Goal: Browse casually

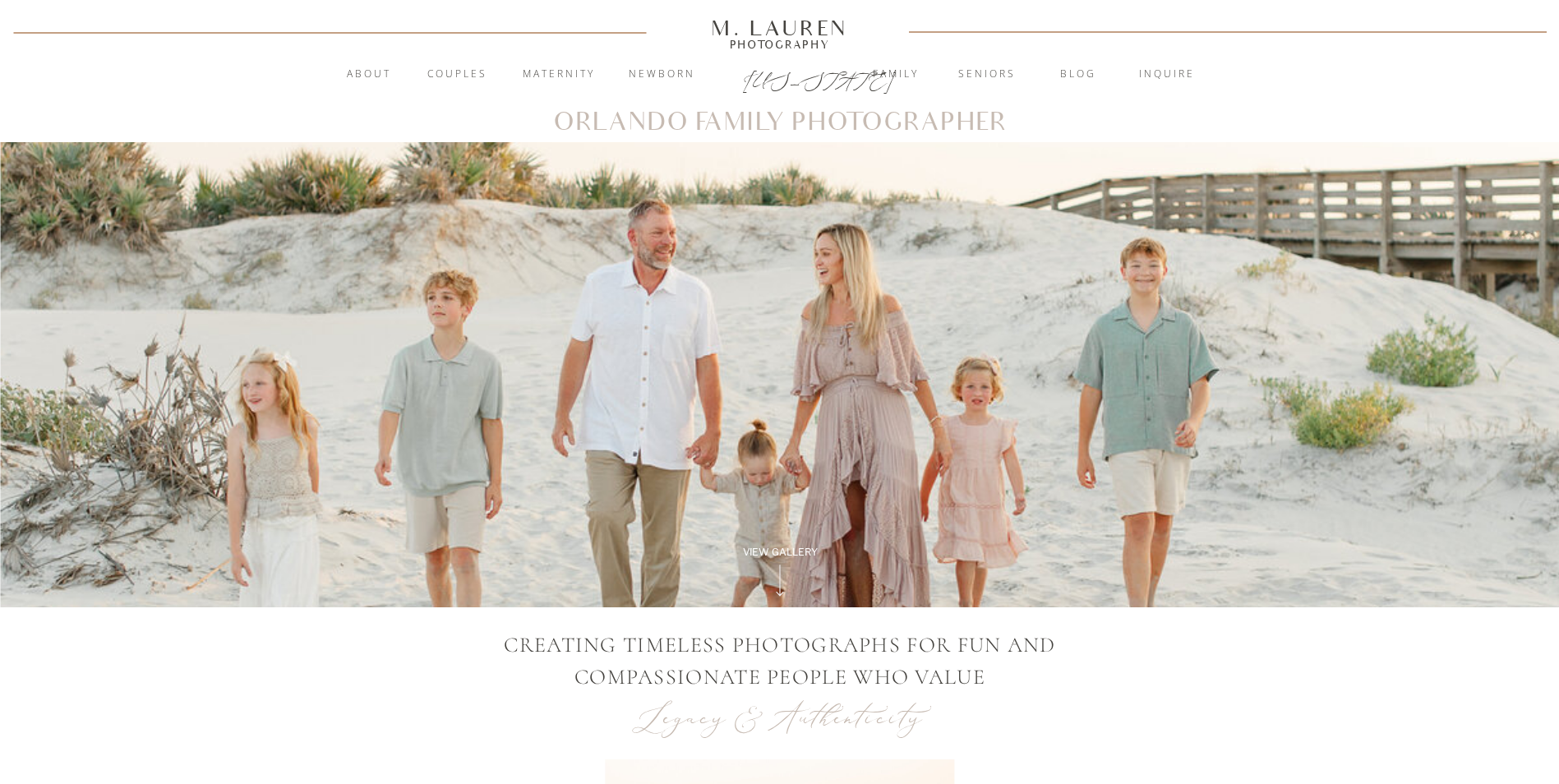
click at [785, 560] on icon at bounding box center [779, 580] width 47 height 41
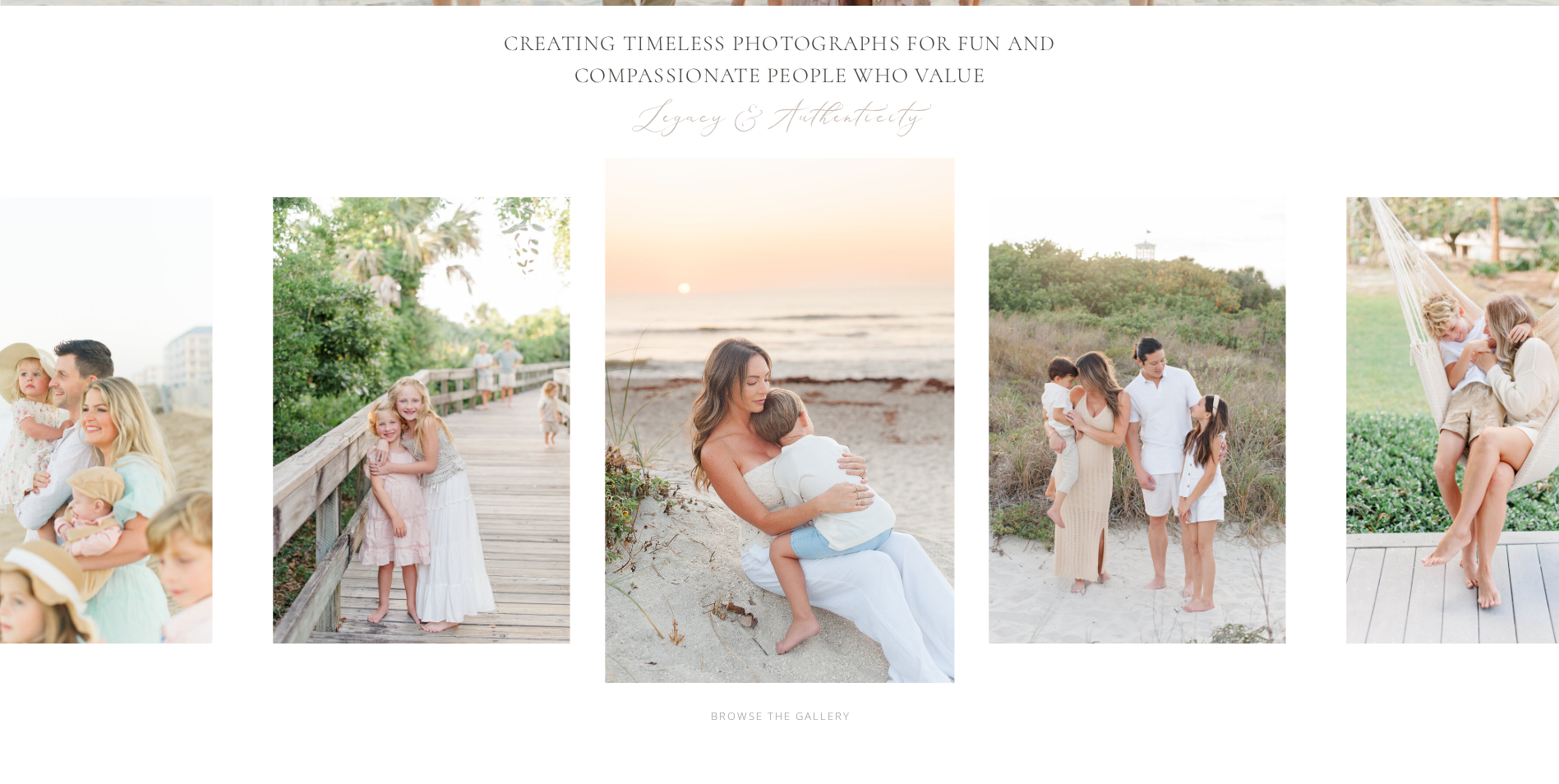
scroll to position [607, 0]
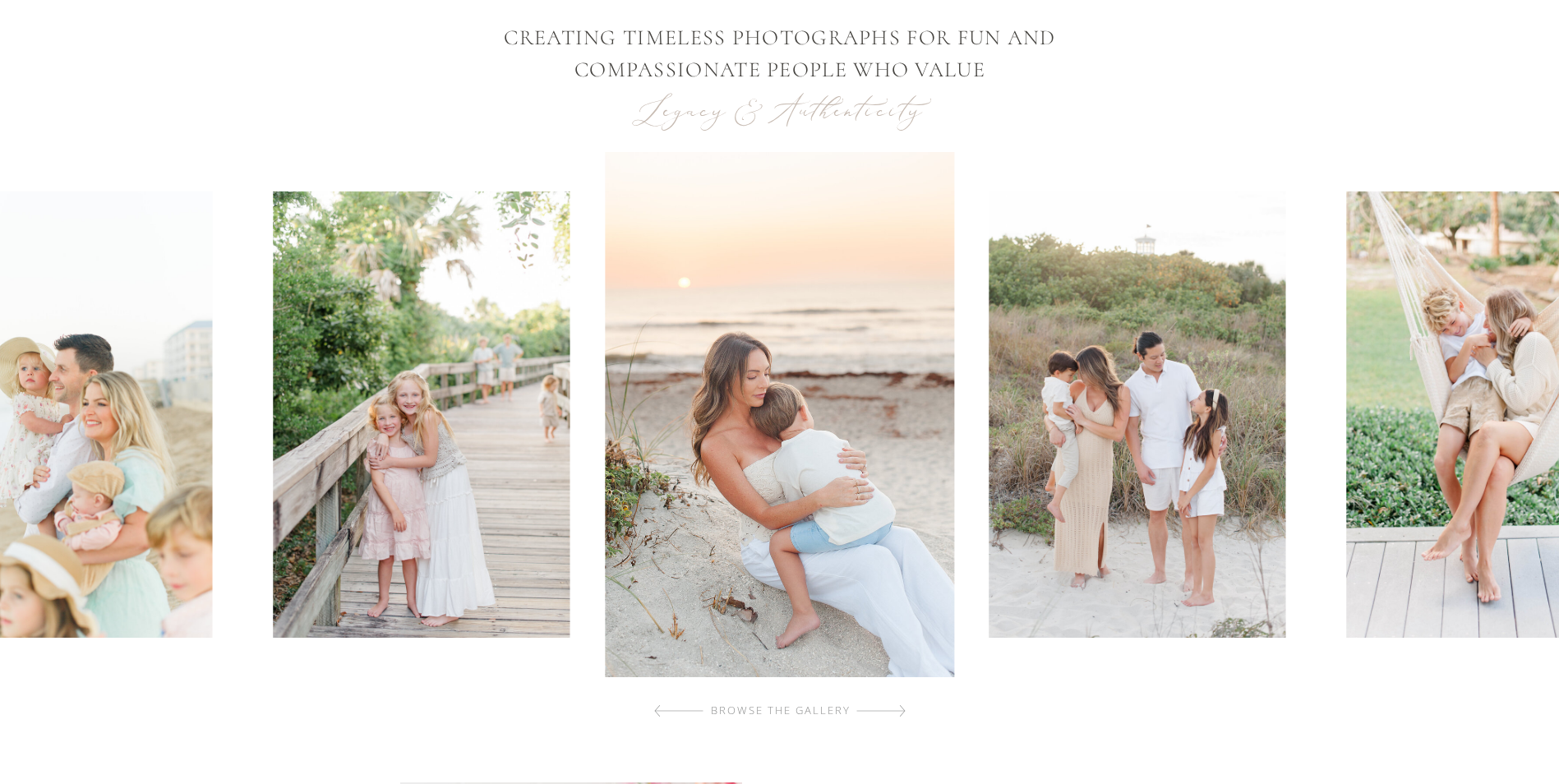
click at [896, 702] on div at bounding box center [881, 710] width 49 height 33
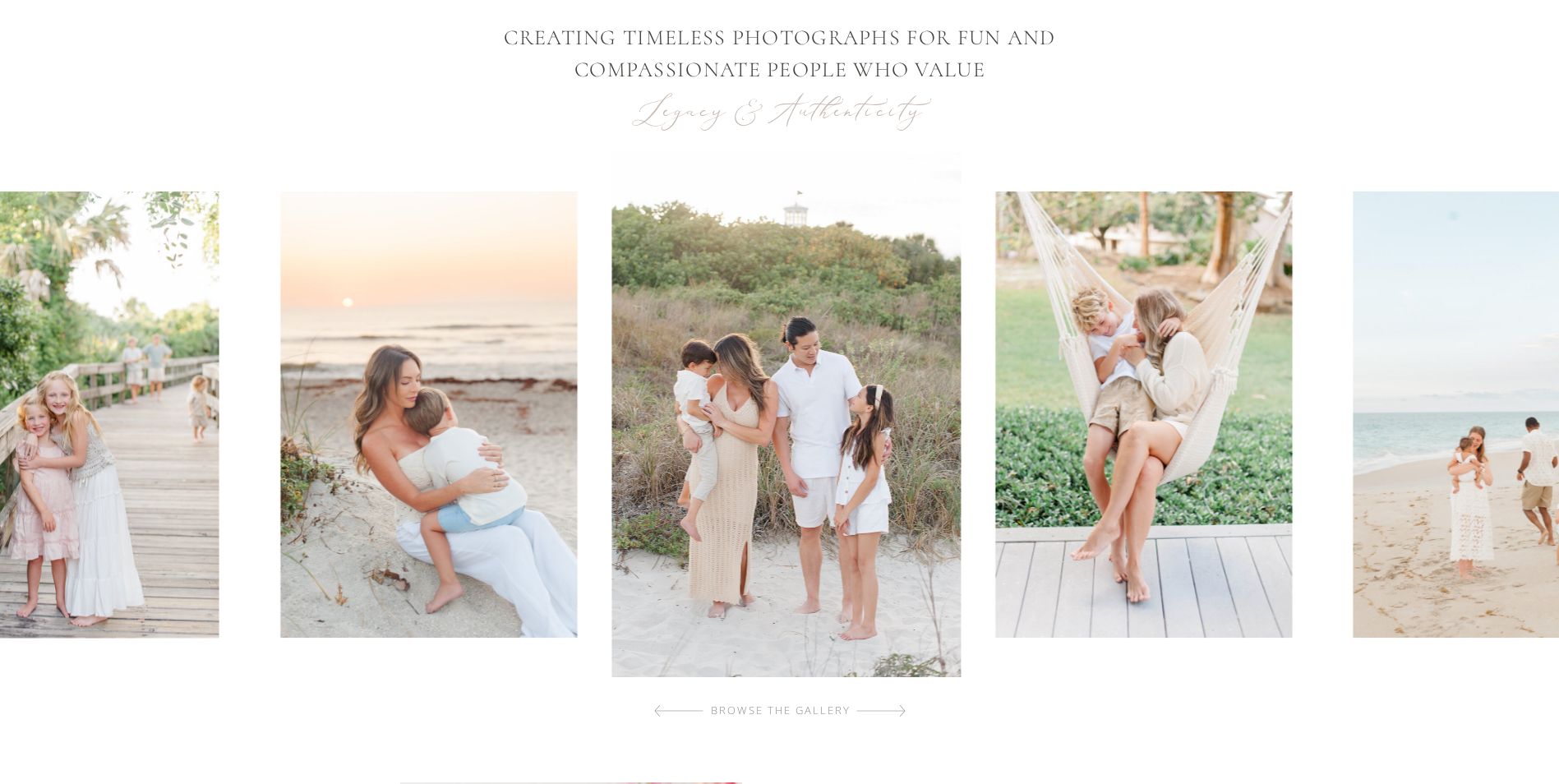
click at [896, 702] on div at bounding box center [881, 710] width 49 height 33
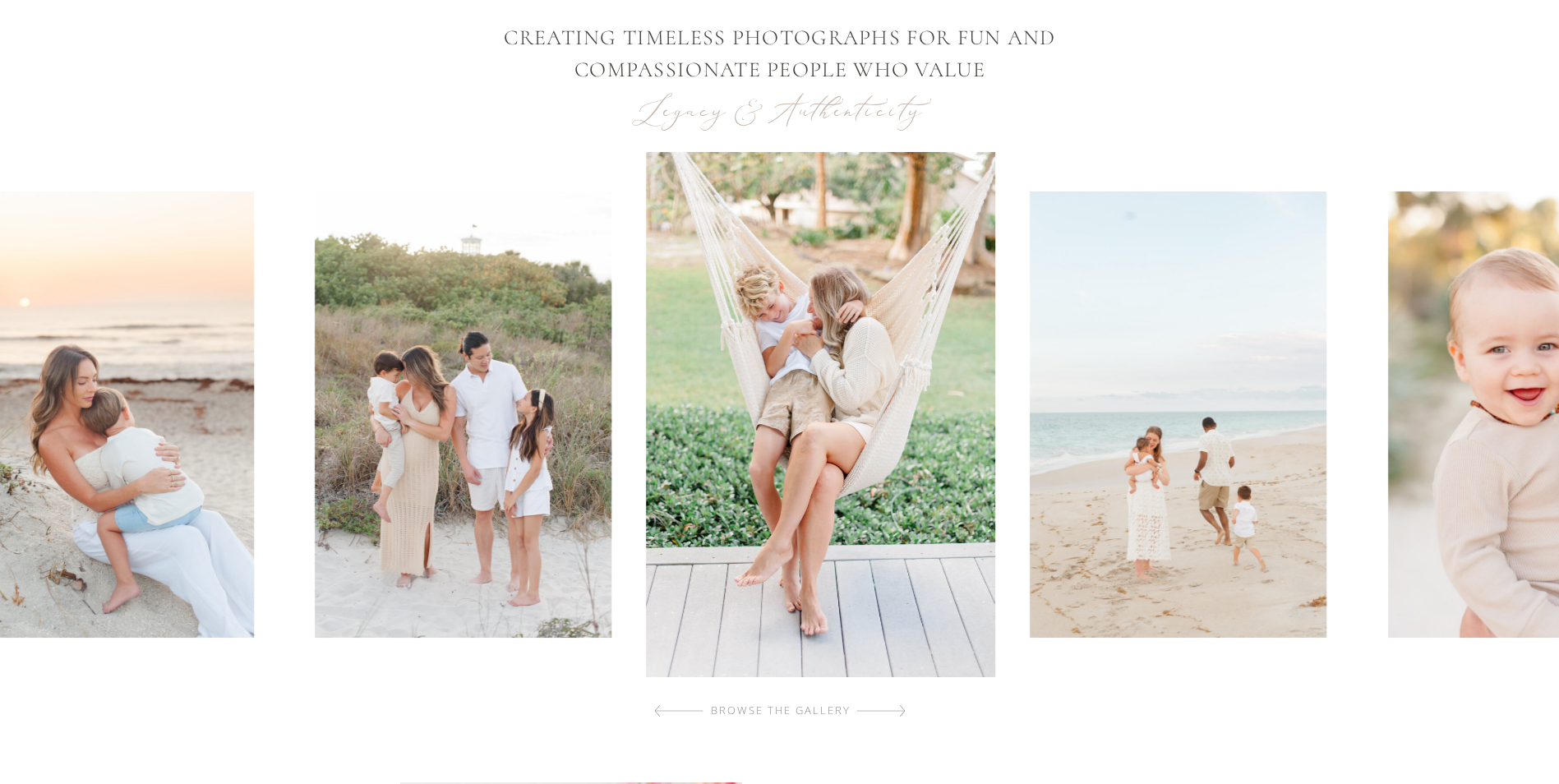
click at [896, 702] on div at bounding box center [881, 710] width 49 height 33
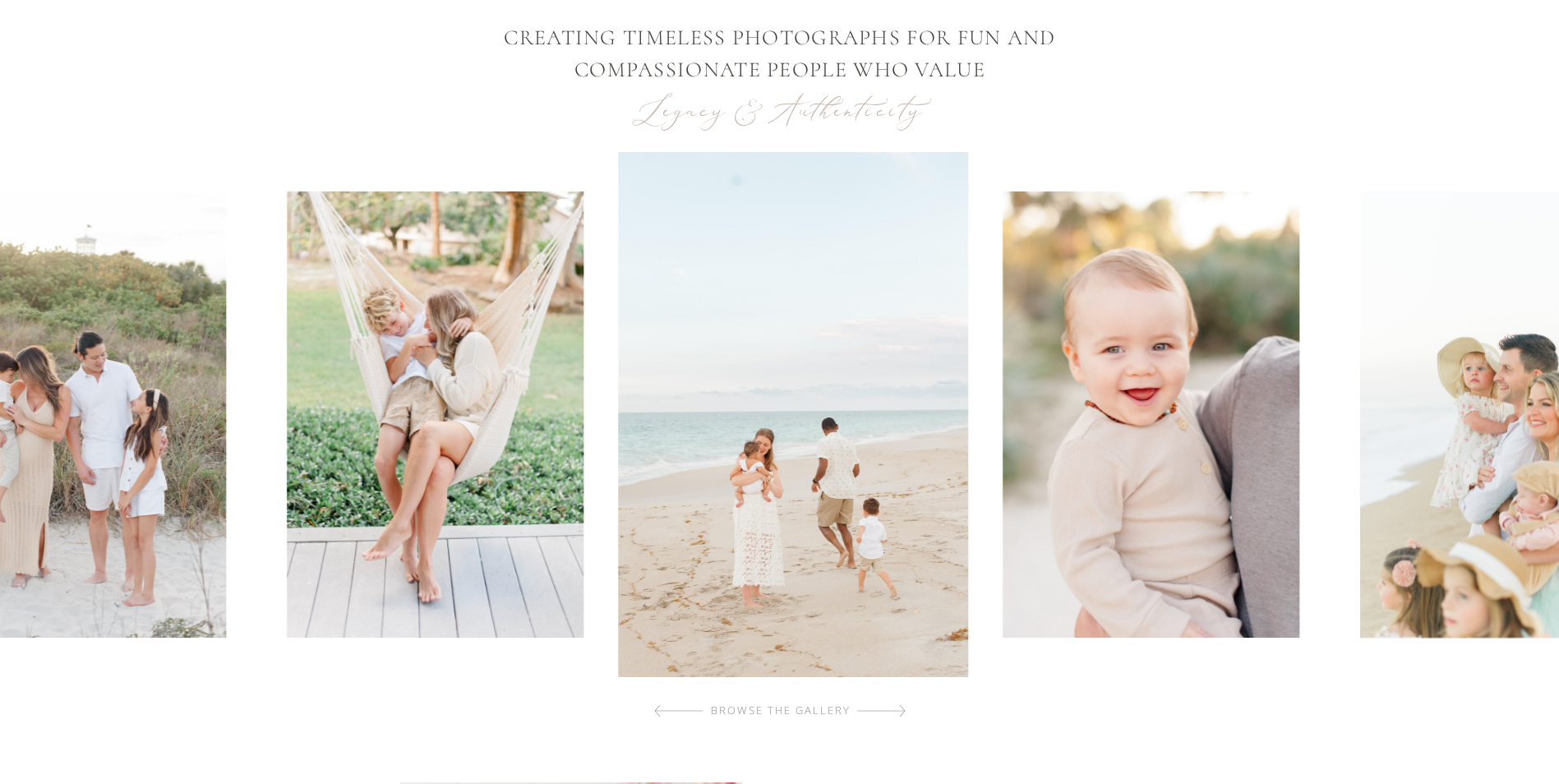
click at [896, 702] on div at bounding box center [881, 710] width 49 height 33
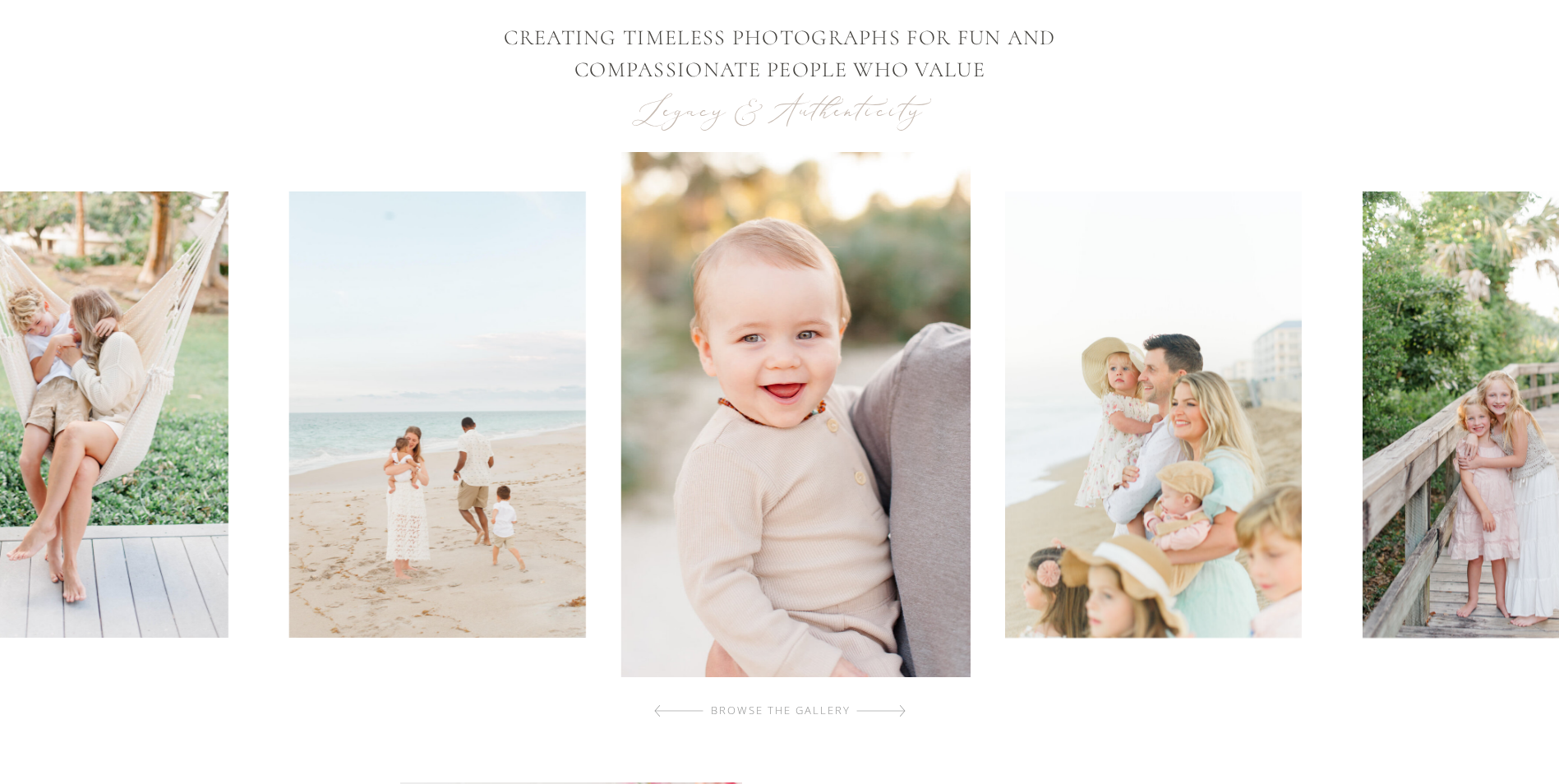
click at [896, 702] on div at bounding box center [881, 710] width 49 height 33
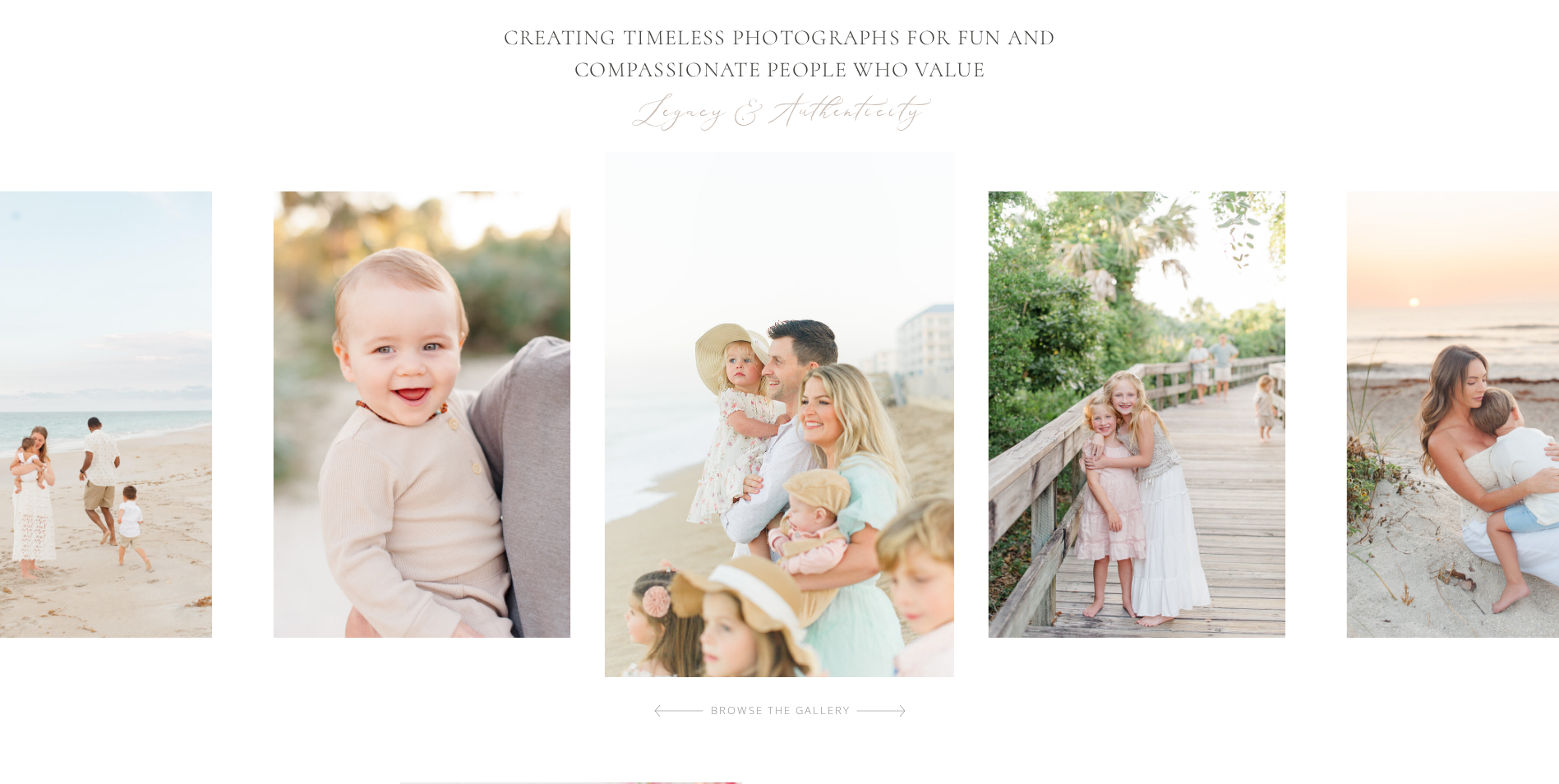
click at [896, 702] on div at bounding box center [881, 710] width 49 height 33
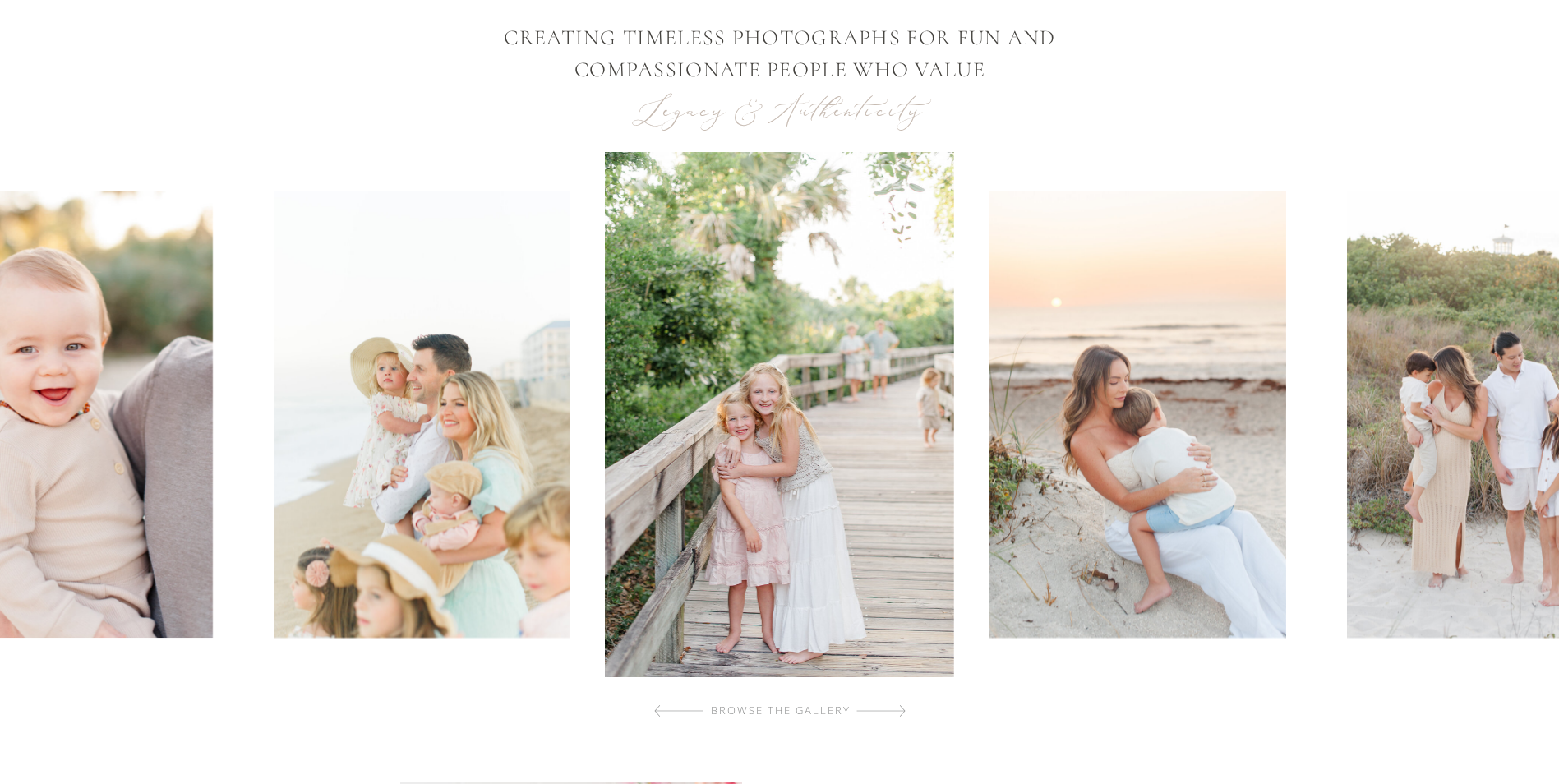
click at [896, 702] on div at bounding box center [881, 710] width 49 height 33
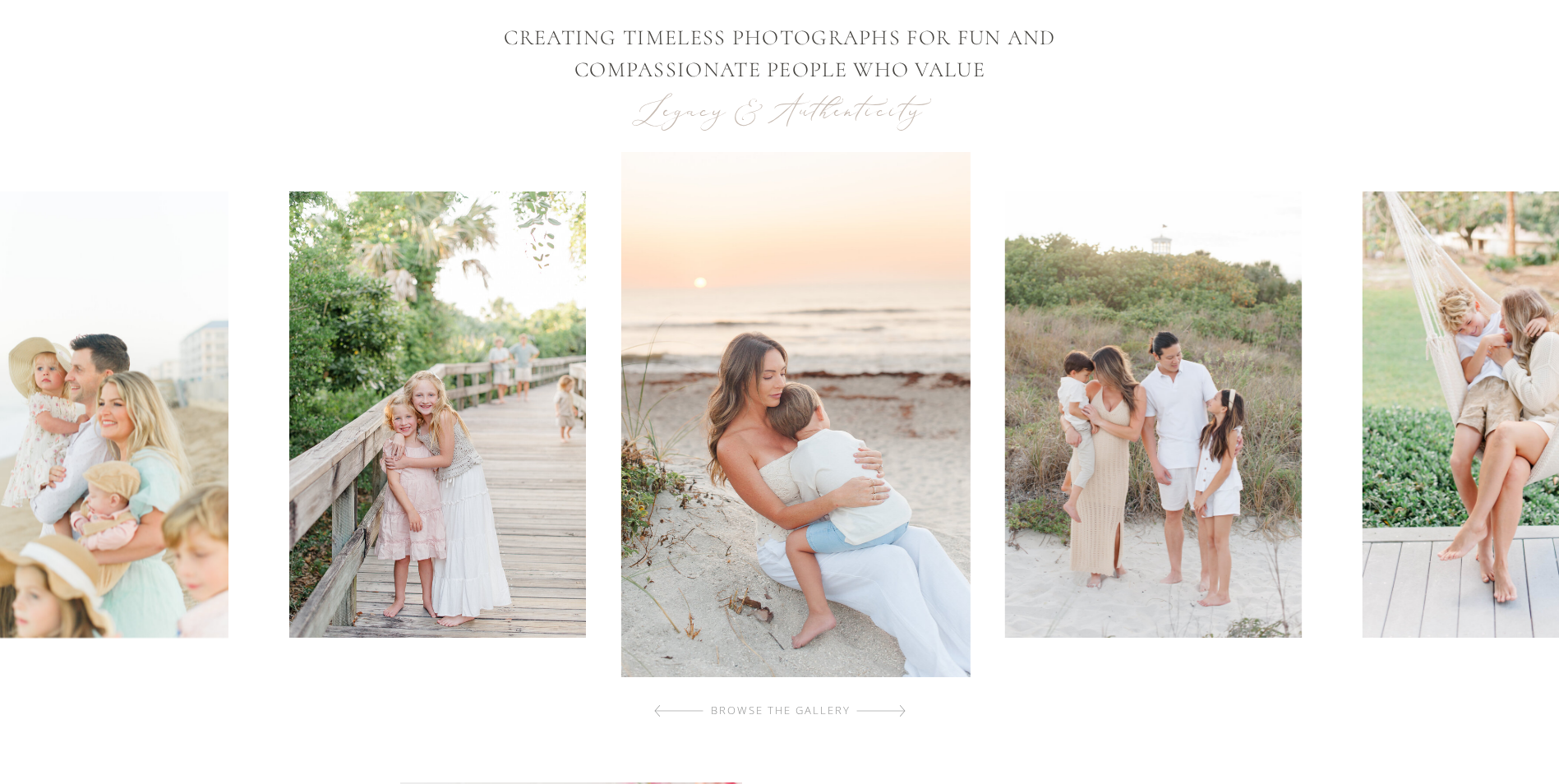
click at [896, 702] on div at bounding box center [881, 710] width 49 height 33
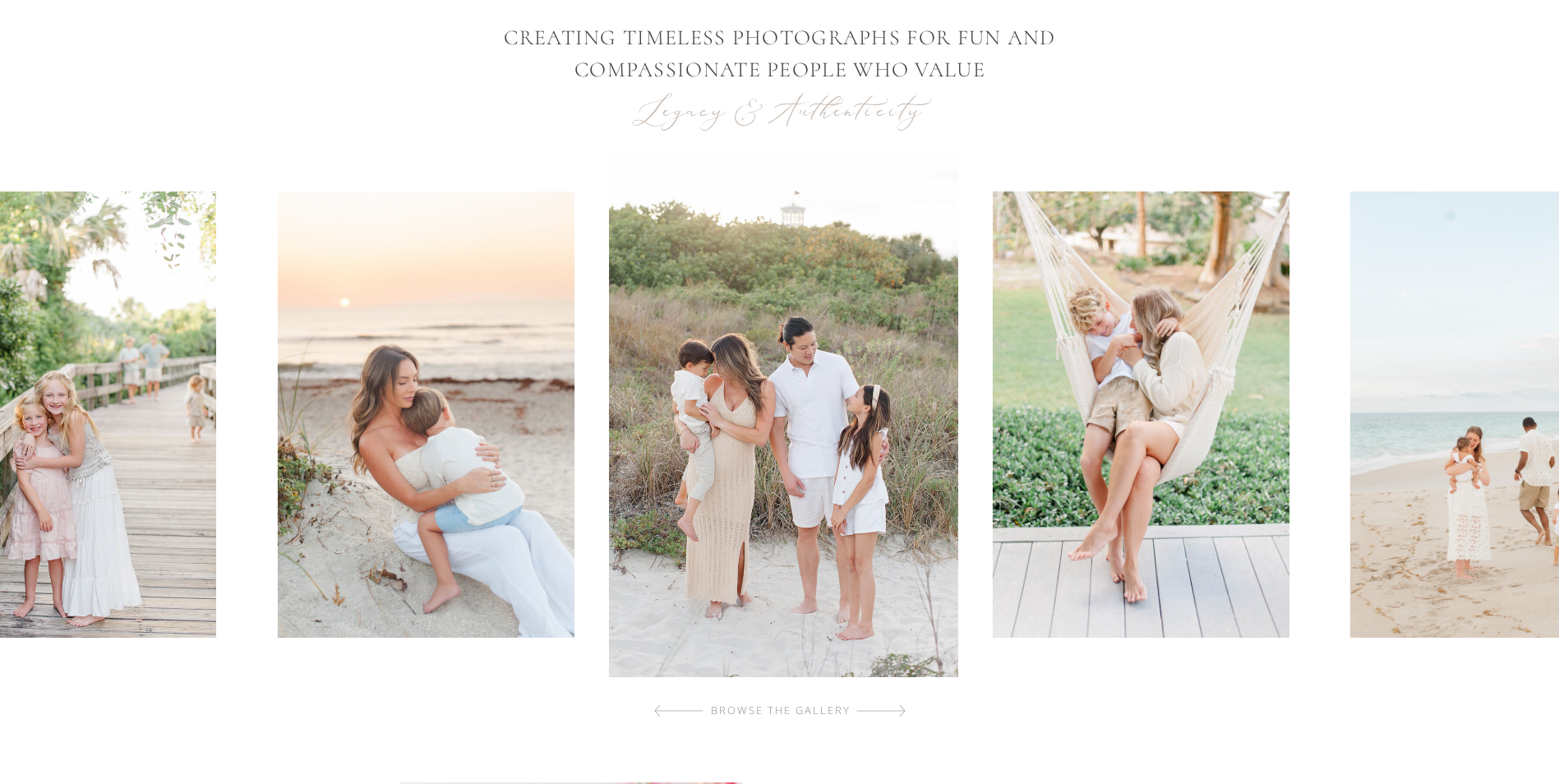
click at [896, 702] on div at bounding box center [881, 710] width 49 height 33
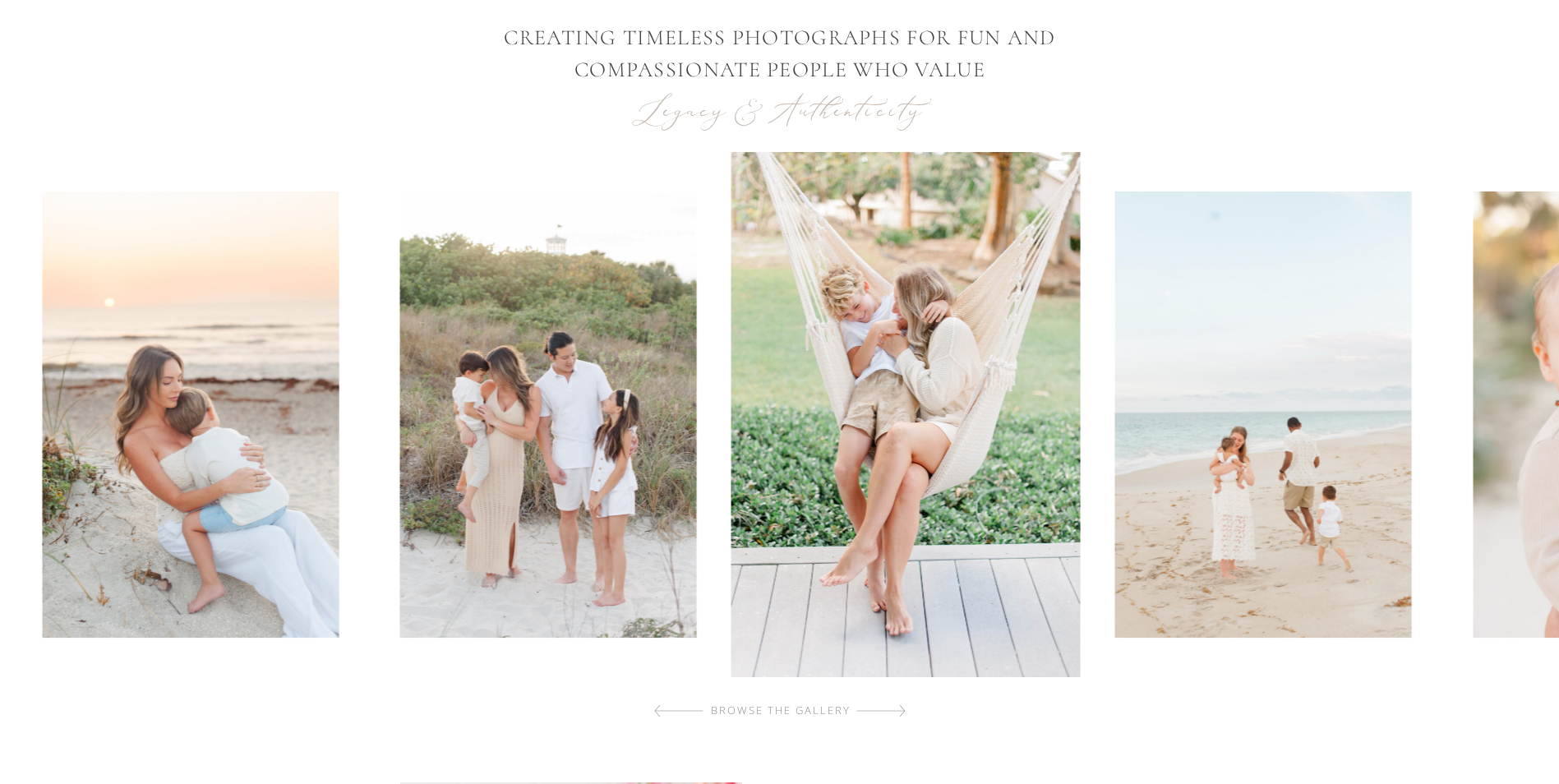
click at [896, 702] on div at bounding box center [881, 710] width 49 height 33
